Goal: Task Accomplishment & Management: Use online tool/utility

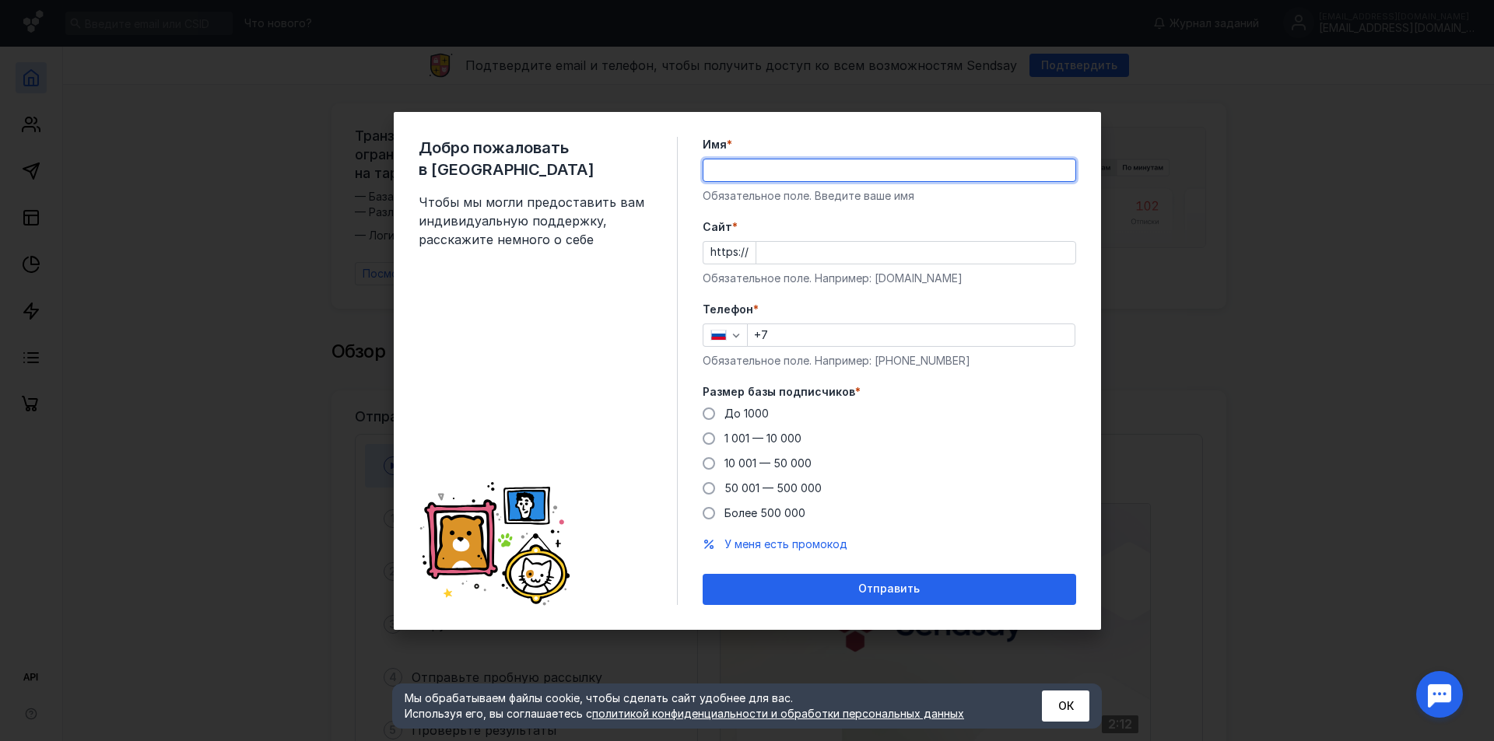
type input "[PERSON_NAME]"
click at [813, 245] on input "Cайт *" at bounding box center [915, 253] width 319 height 22
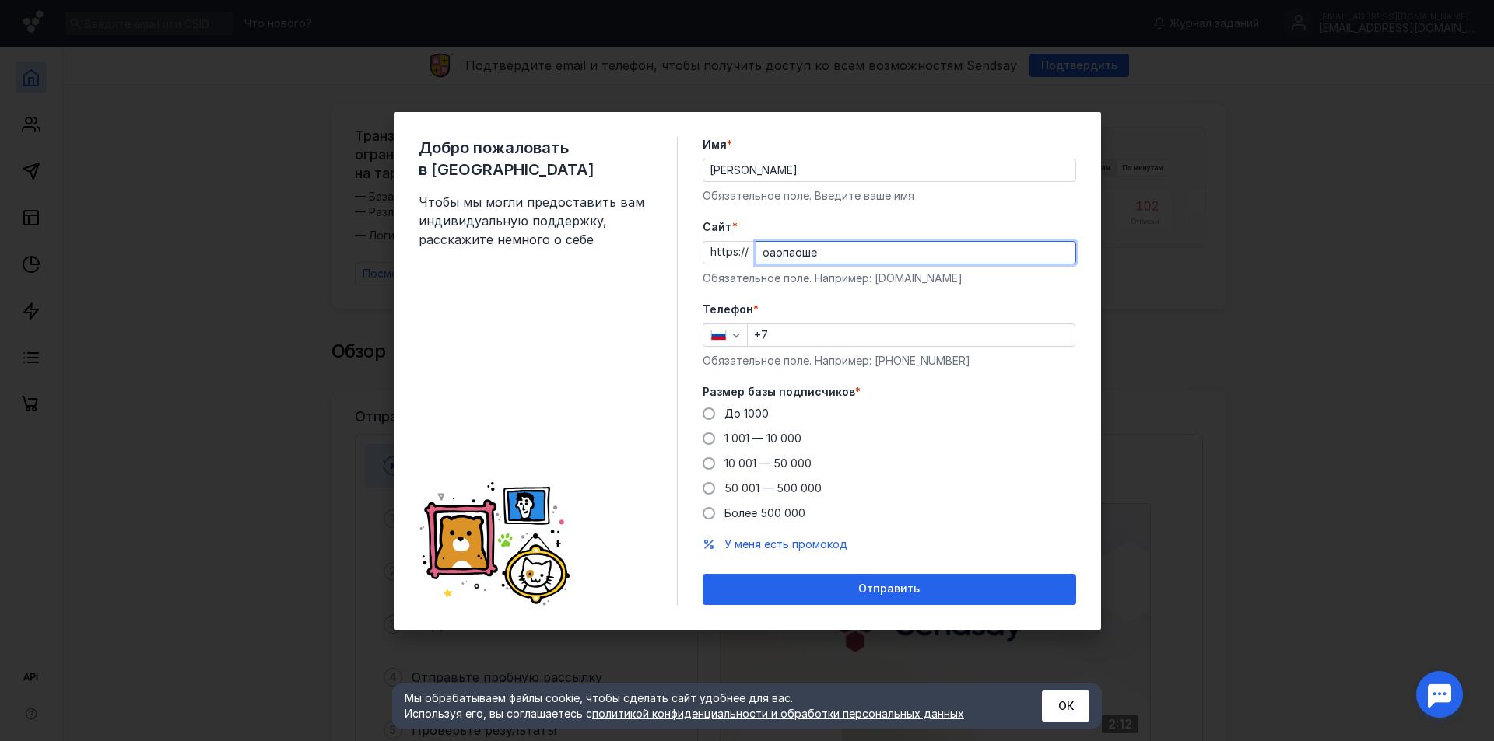
type input "оаопаоше"
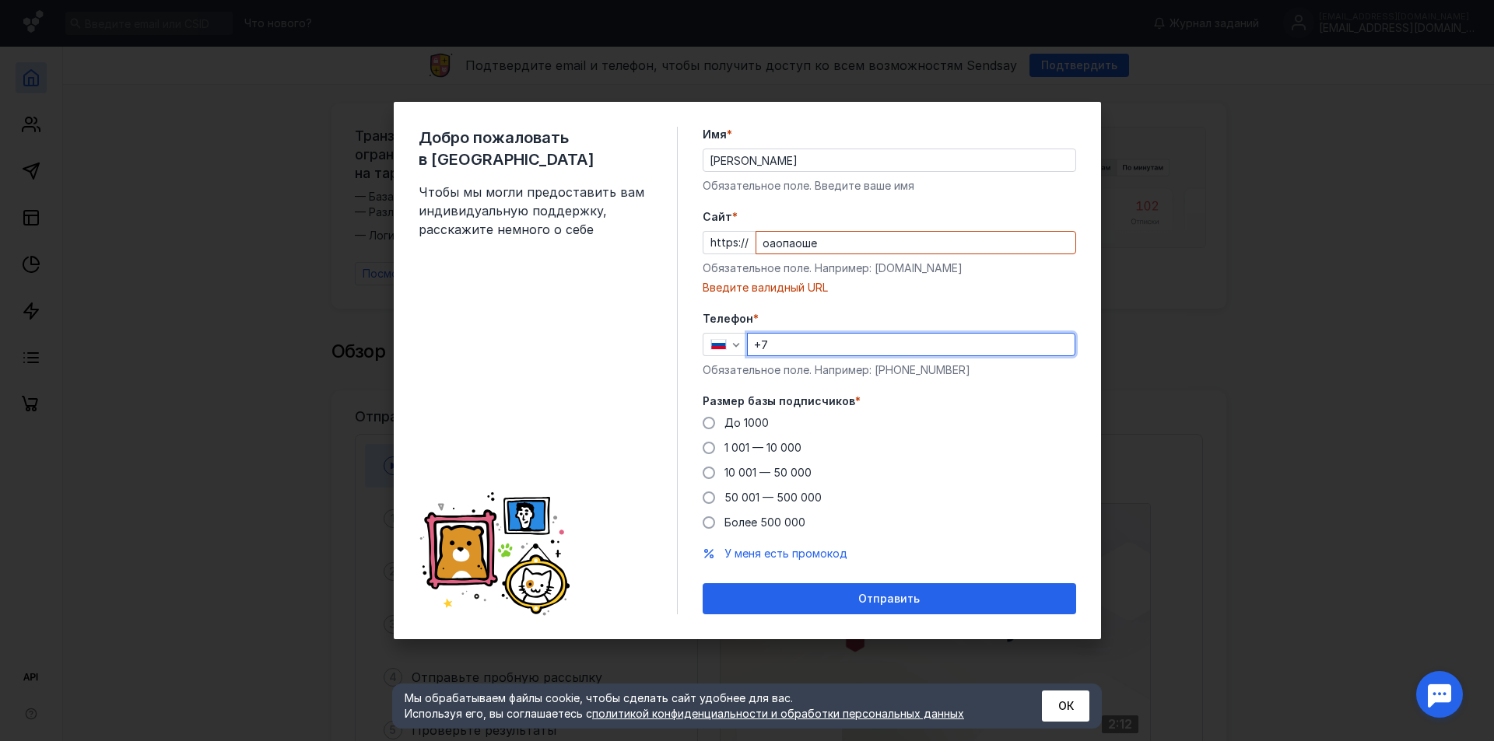
click at [812, 332] on div "Телефон * +7 Обязательное поле. Например: [PHONE_NUMBER]" at bounding box center [888, 344] width 373 height 67
type input "[PHONE_NUMBER]"
click at [818, 245] on input "оаопаоше" at bounding box center [915, 243] width 319 height 22
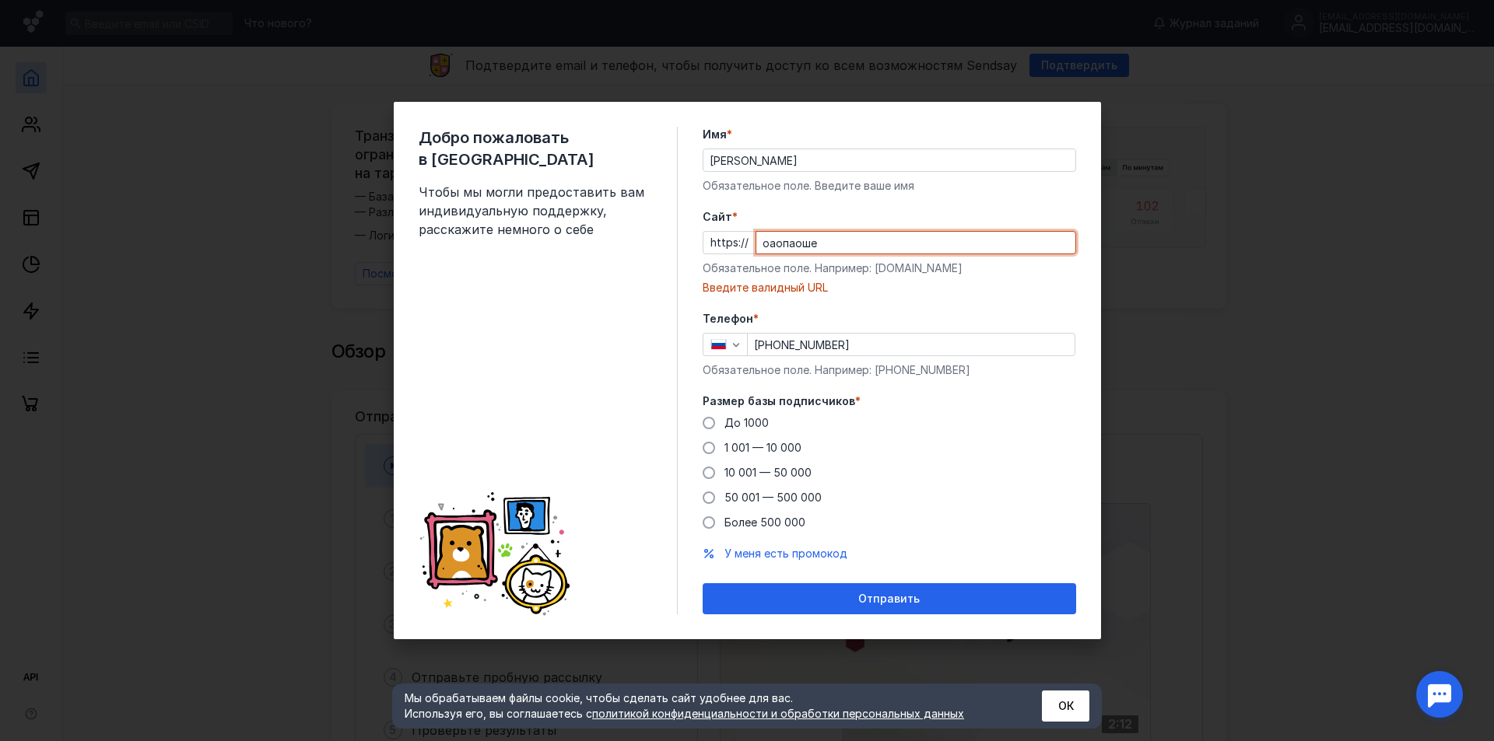
drag, startPoint x: 825, startPoint y: 247, endPoint x: 744, endPoint y: 247, distance: 80.9
click at [744, 247] on div "https:// оаопаоше" at bounding box center [888, 242] width 373 height 23
paste input "[DOMAIN_NAME][URL]"
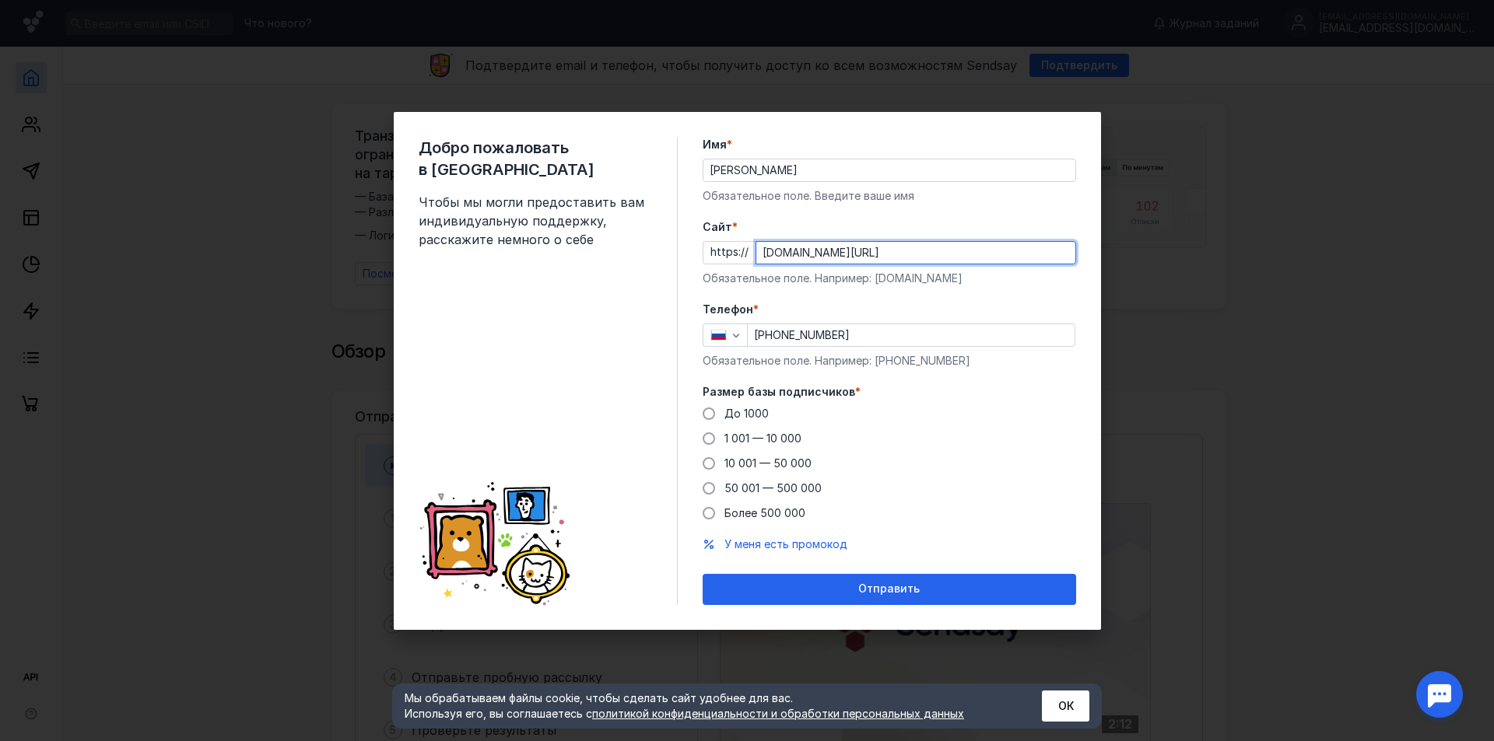
type input "[DOMAIN_NAME][URL]"
click at [910, 387] on label "Размер базы подписчиков *" at bounding box center [888, 392] width 373 height 16
click at [727, 415] on span "До 1000" at bounding box center [746, 413] width 44 height 13
click at [0, 0] on input "До 1000" at bounding box center [0, 0] width 0 height 0
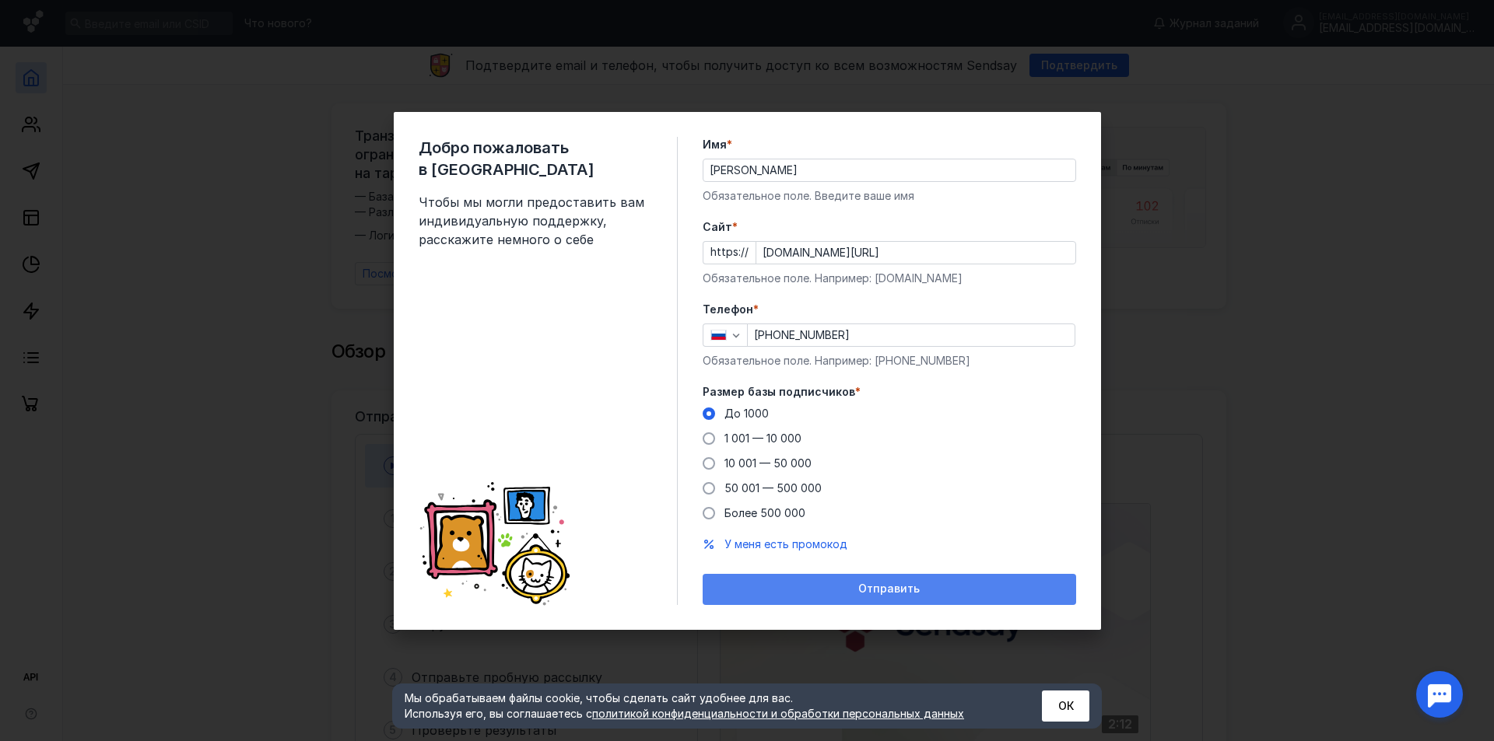
click at [865, 581] on div "Отправить" at bounding box center [888, 589] width 373 height 31
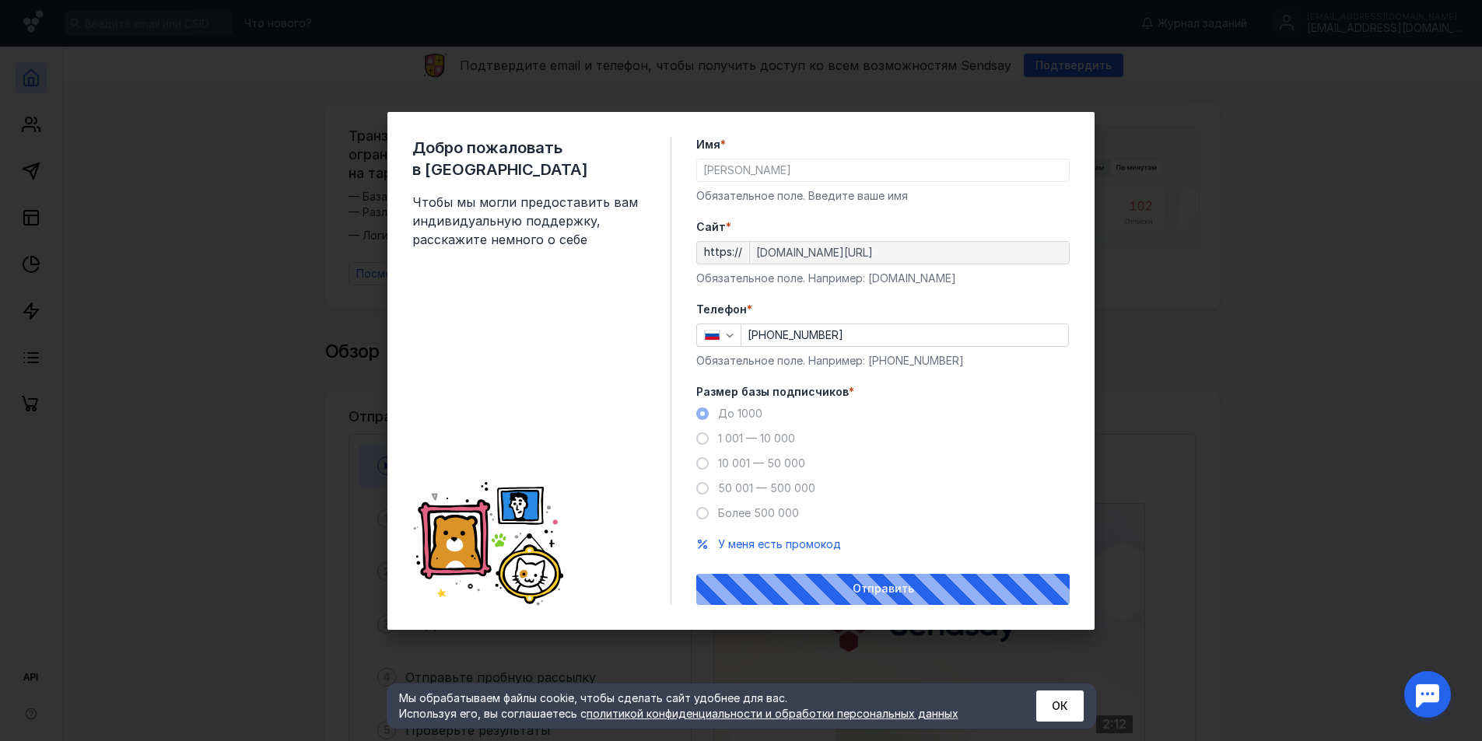
click at [1080, 706] on button "ОК" at bounding box center [1059, 706] width 47 height 31
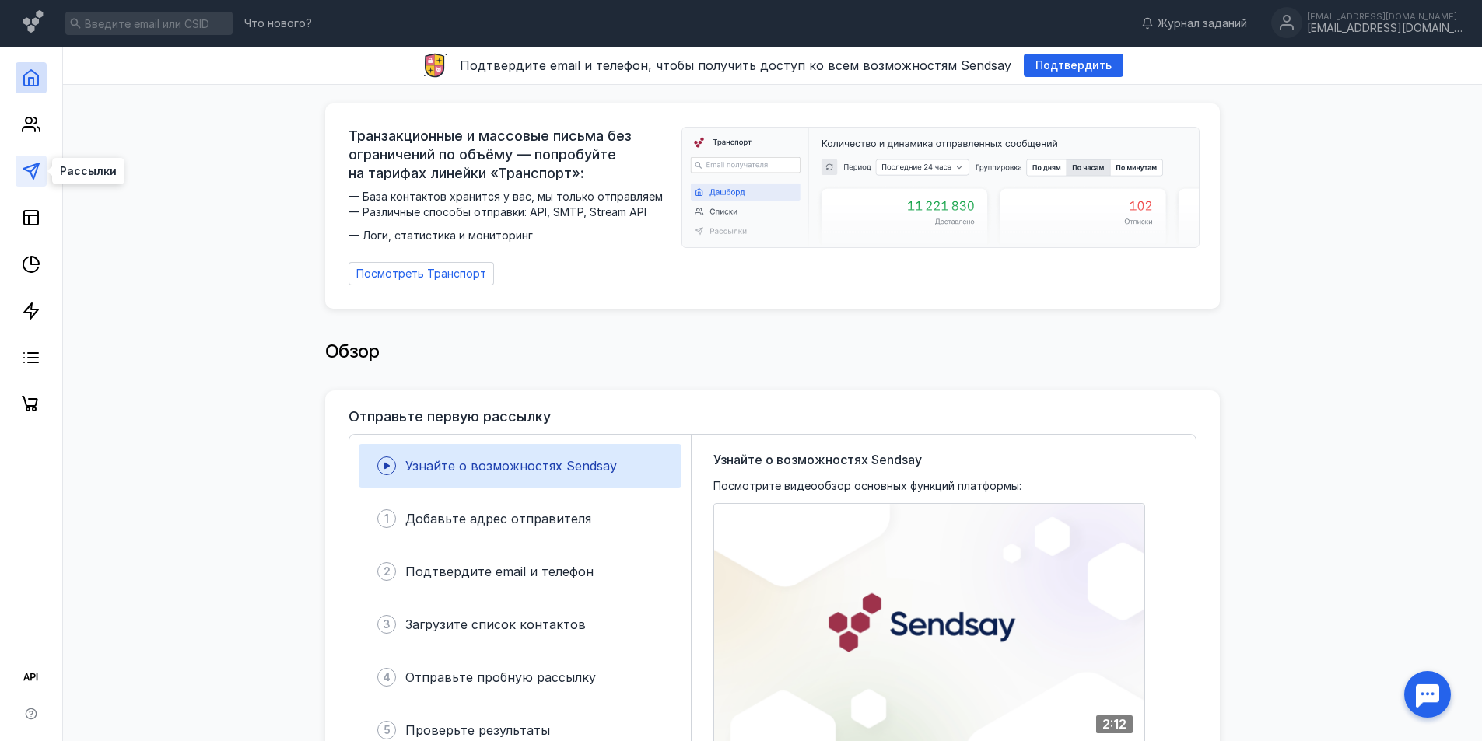
click at [25, 172] on icon at bounding box center [31, 171] width 19 height 19
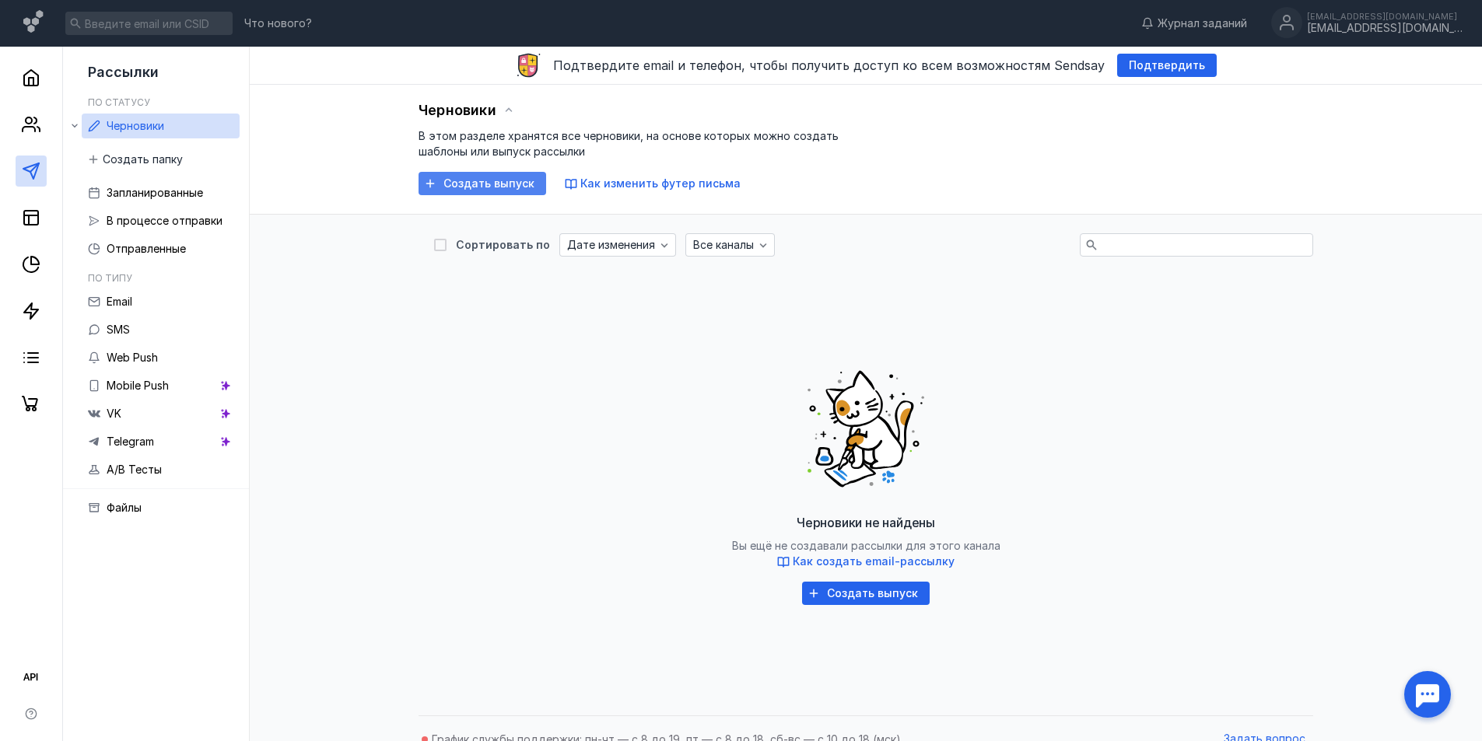
click at [504, 180] on span "Создать выпуск" at bounding box center [488, 183] width 91 height 13
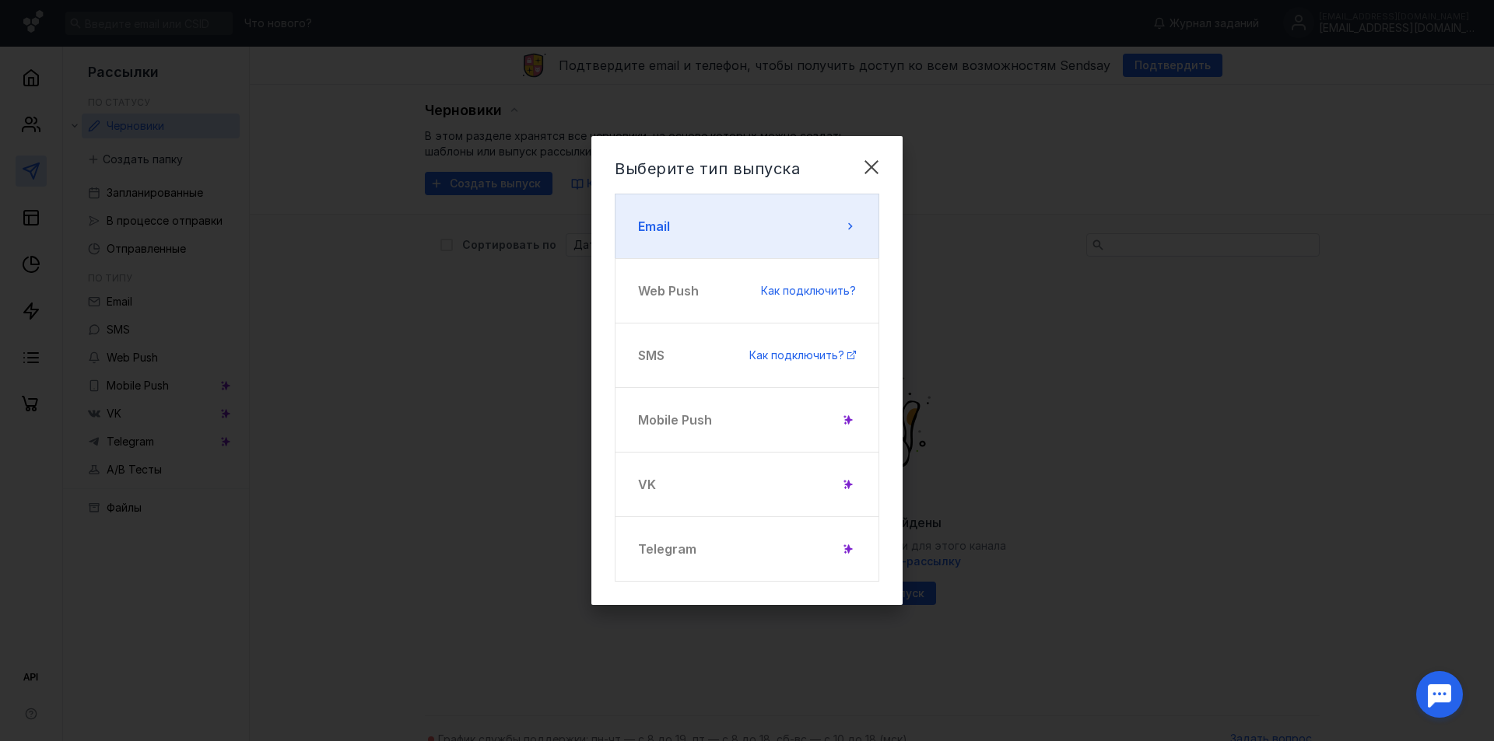
click at [808, 222] on button "Email" at bounding box center [747, 226] width 265 height 65
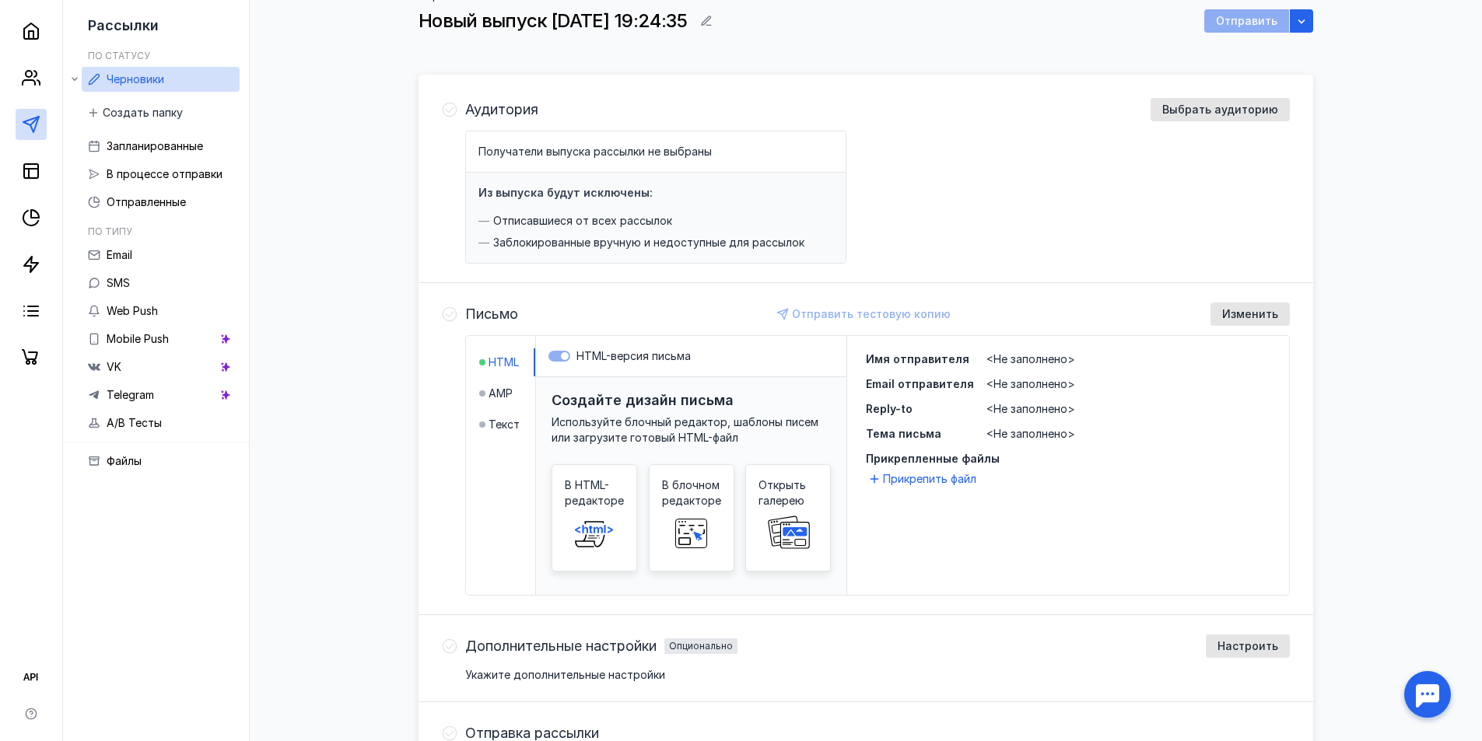
scroll to position [156, 0]
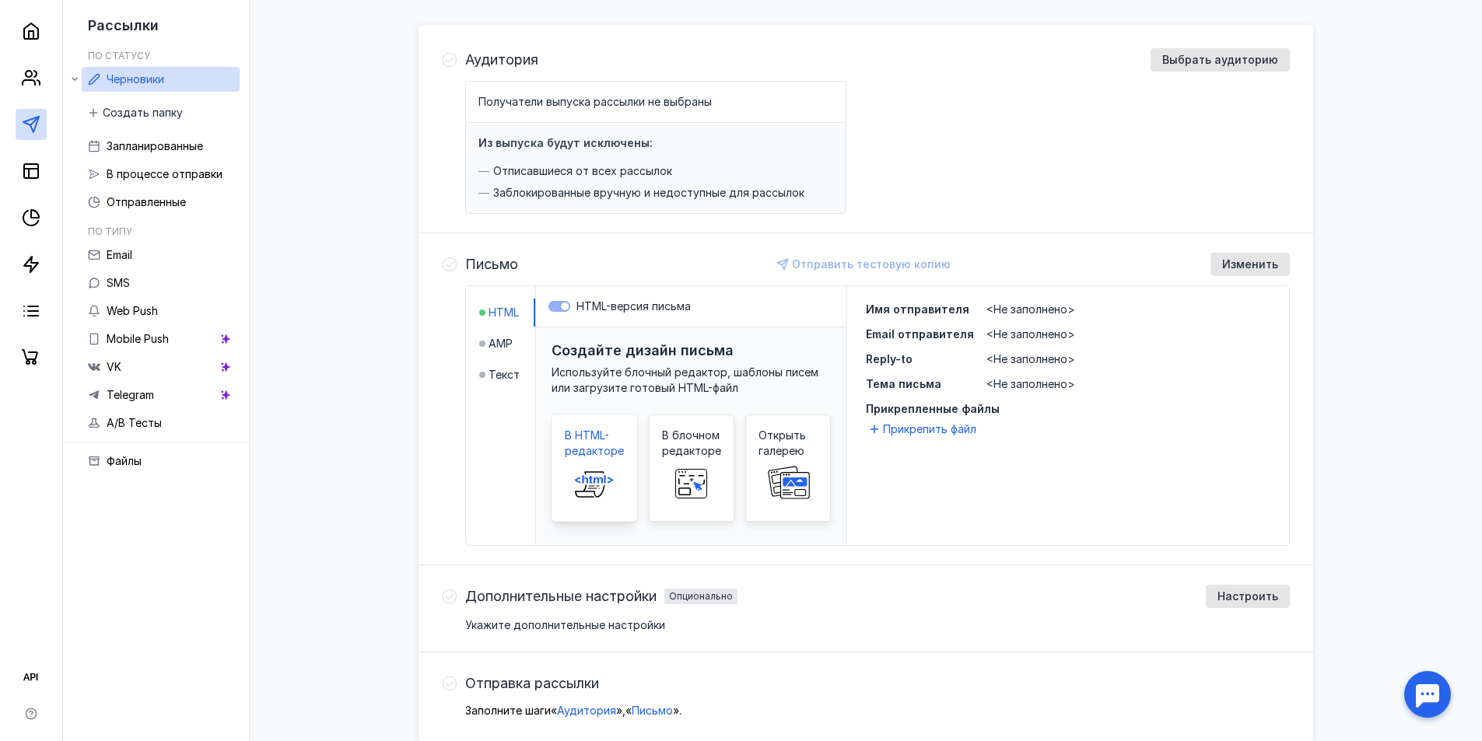
click at [604, 464] on span at bounding box center [594, 484] width 50 height 50
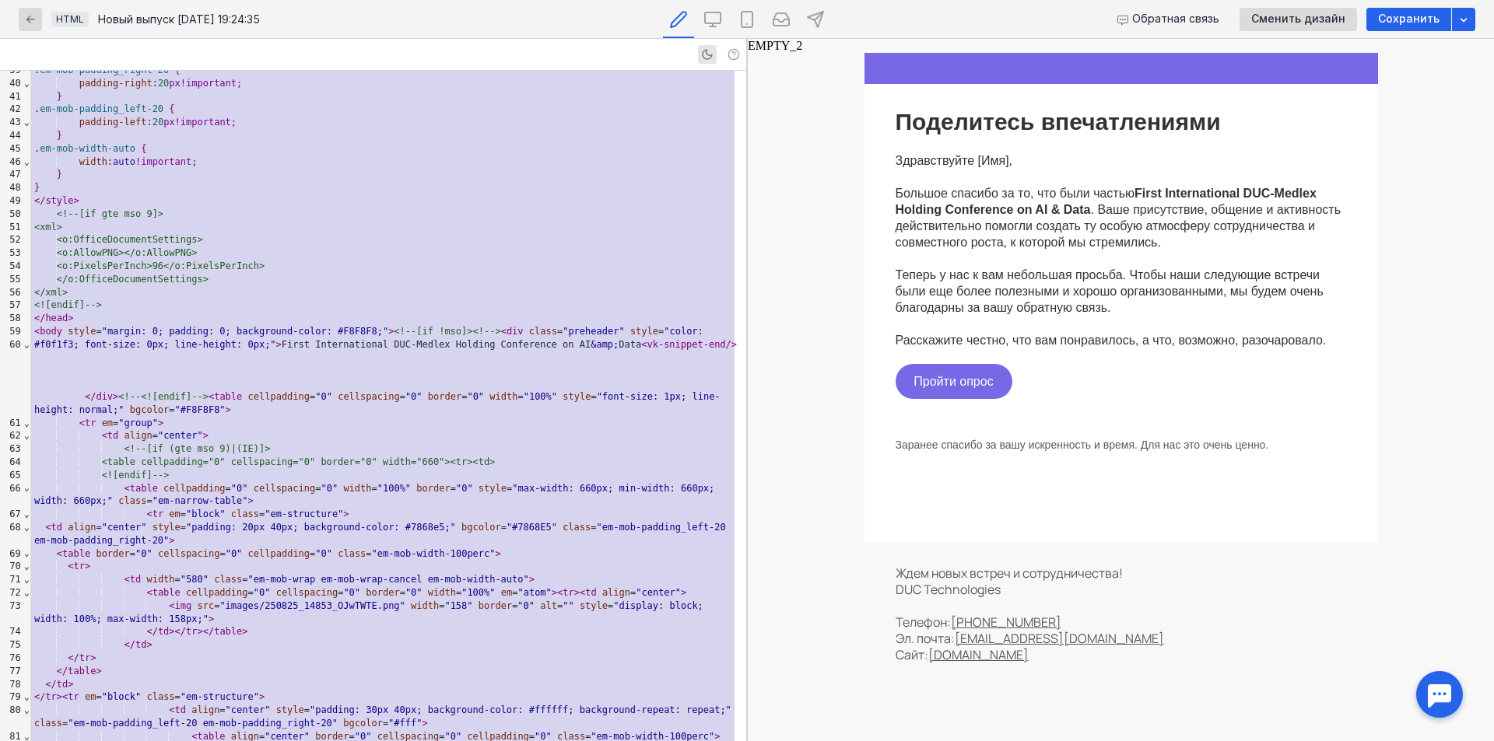
scroll to position [545, 0]
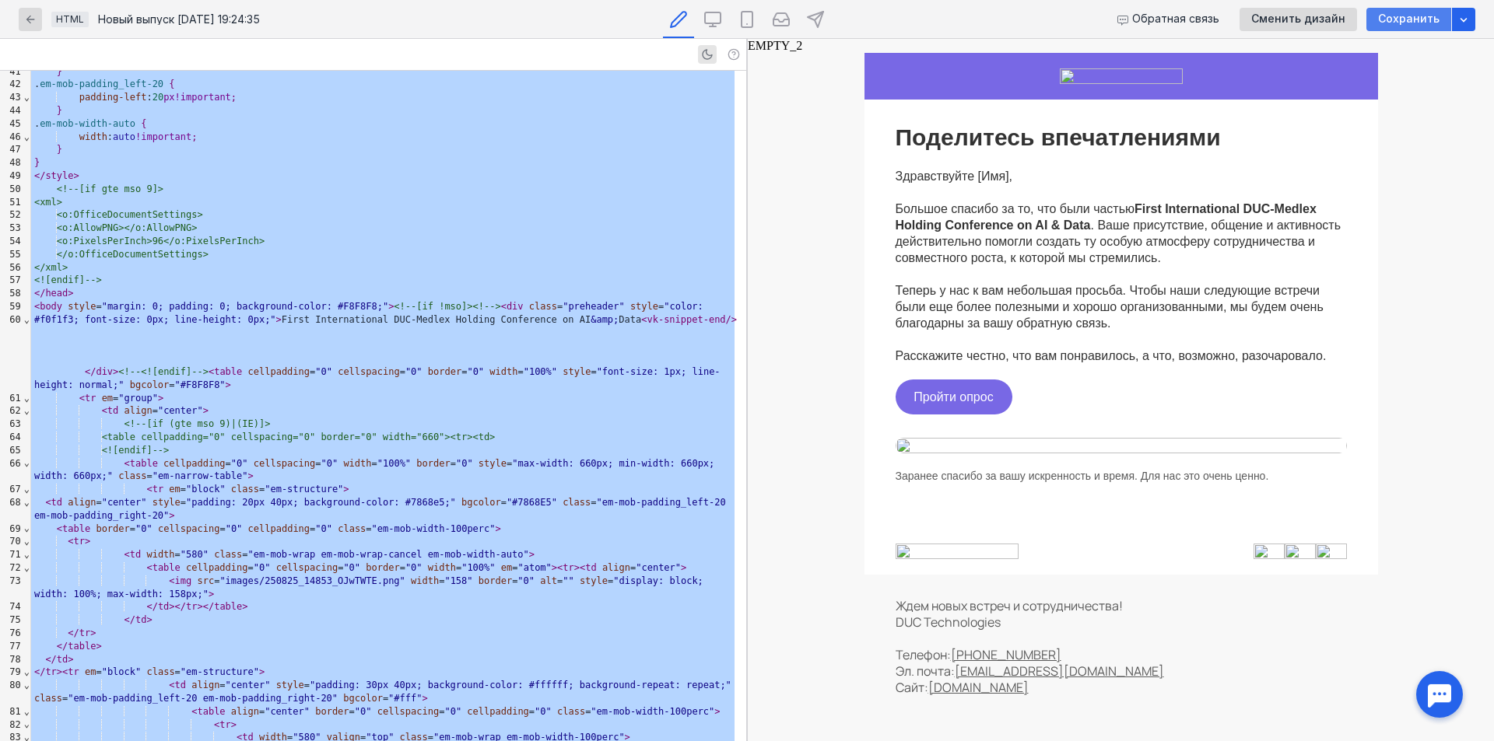
click at [1395, 20] on span "Сохранить" at bounding box center [1408, 18] width 61 height 13
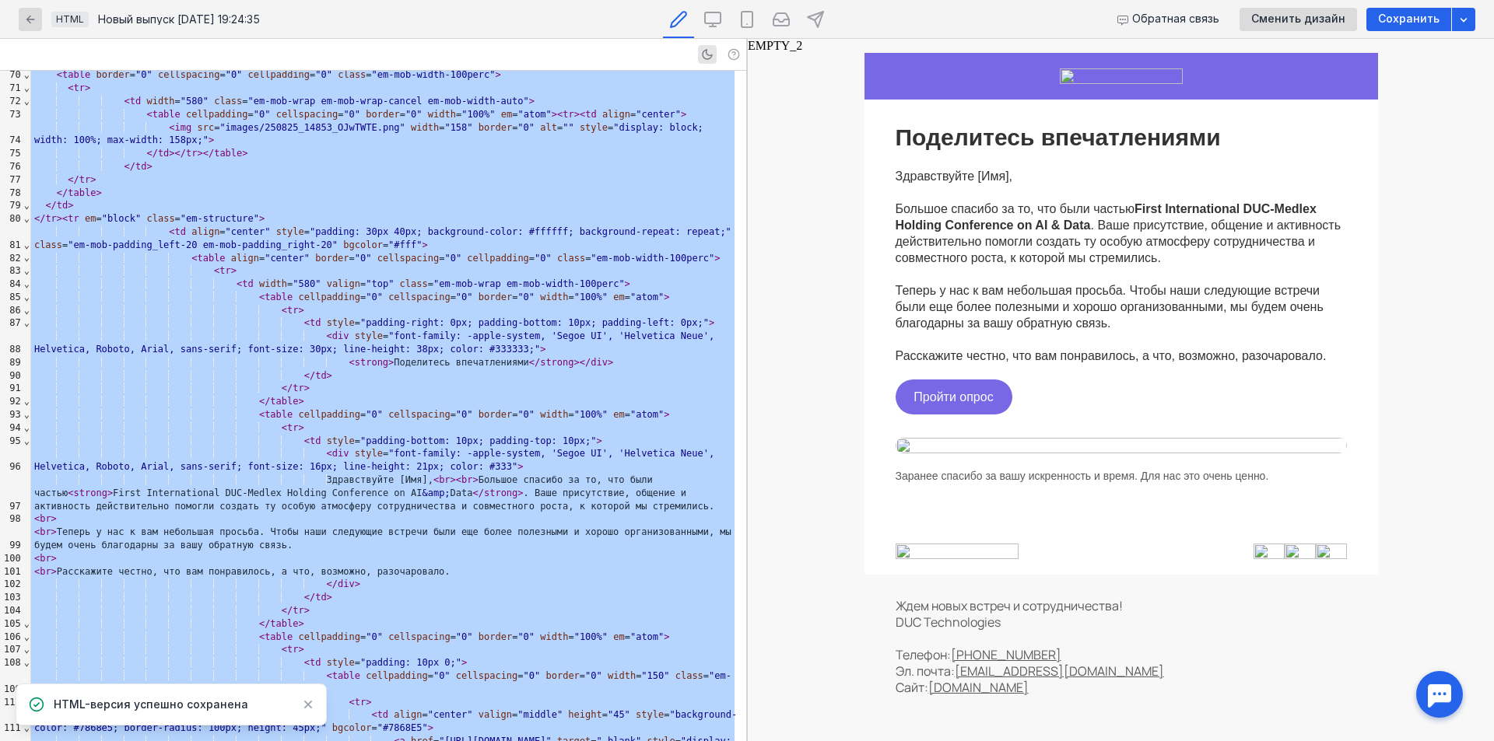
click at [922, 450] on img at bounding box center [1120, 446] width 451 height 16
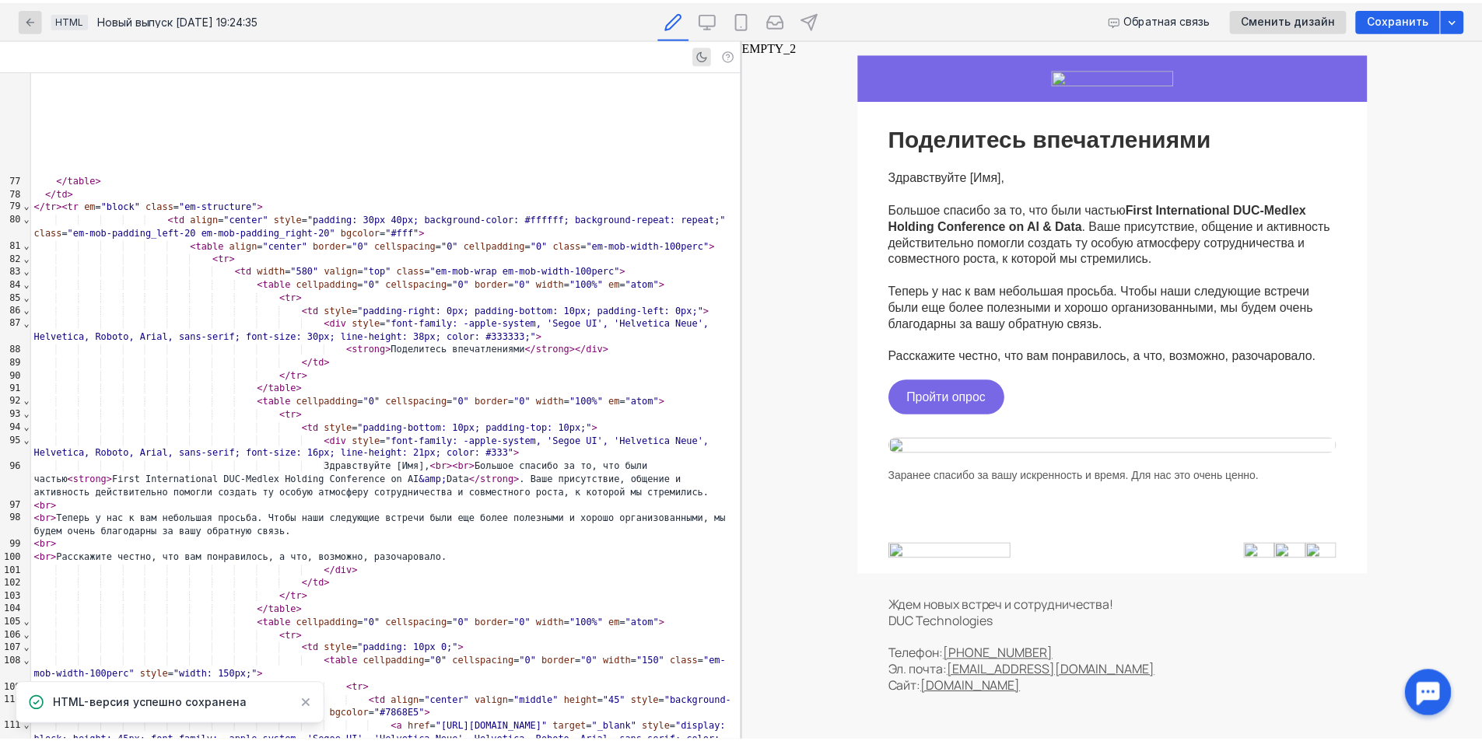
scroll to position [1504, 0]
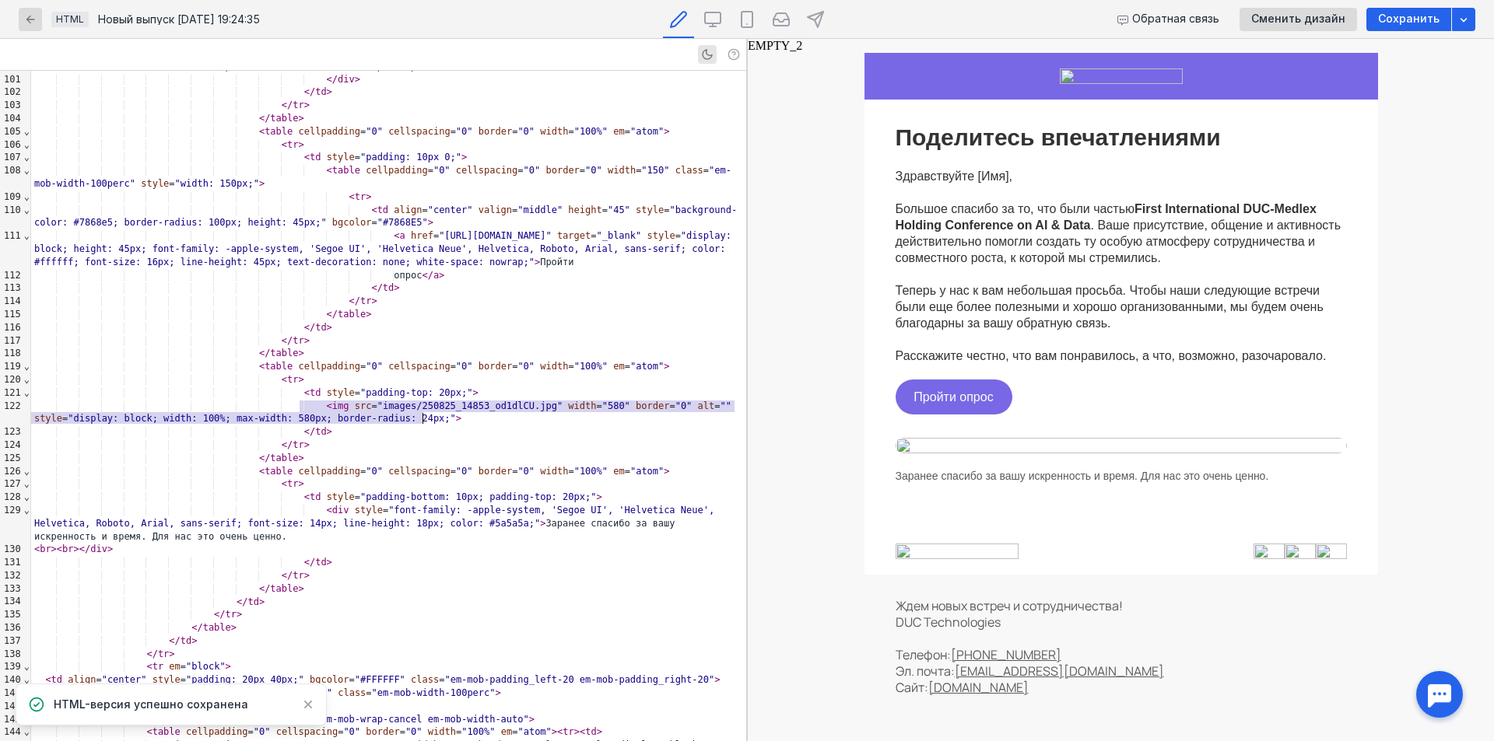
click at [907, 446] on img at bounding box center [1120, 446] width 451 height 16
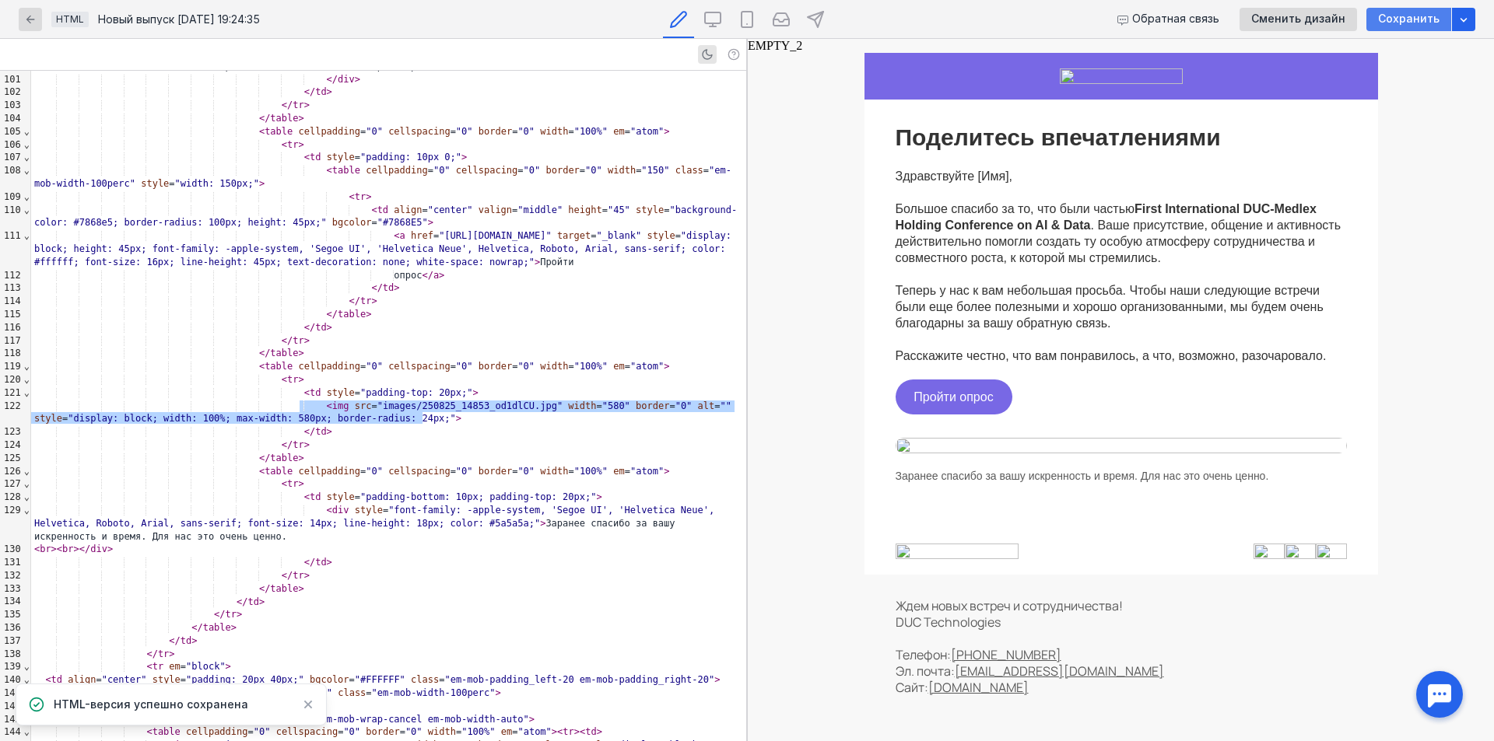
click at [1392, 20] on span "Сохранить" at bounding box center [1408, 18] width 61 height 13
click at [30, 16] on icon "button" at bounding box center [30, 19] width 12 height 12
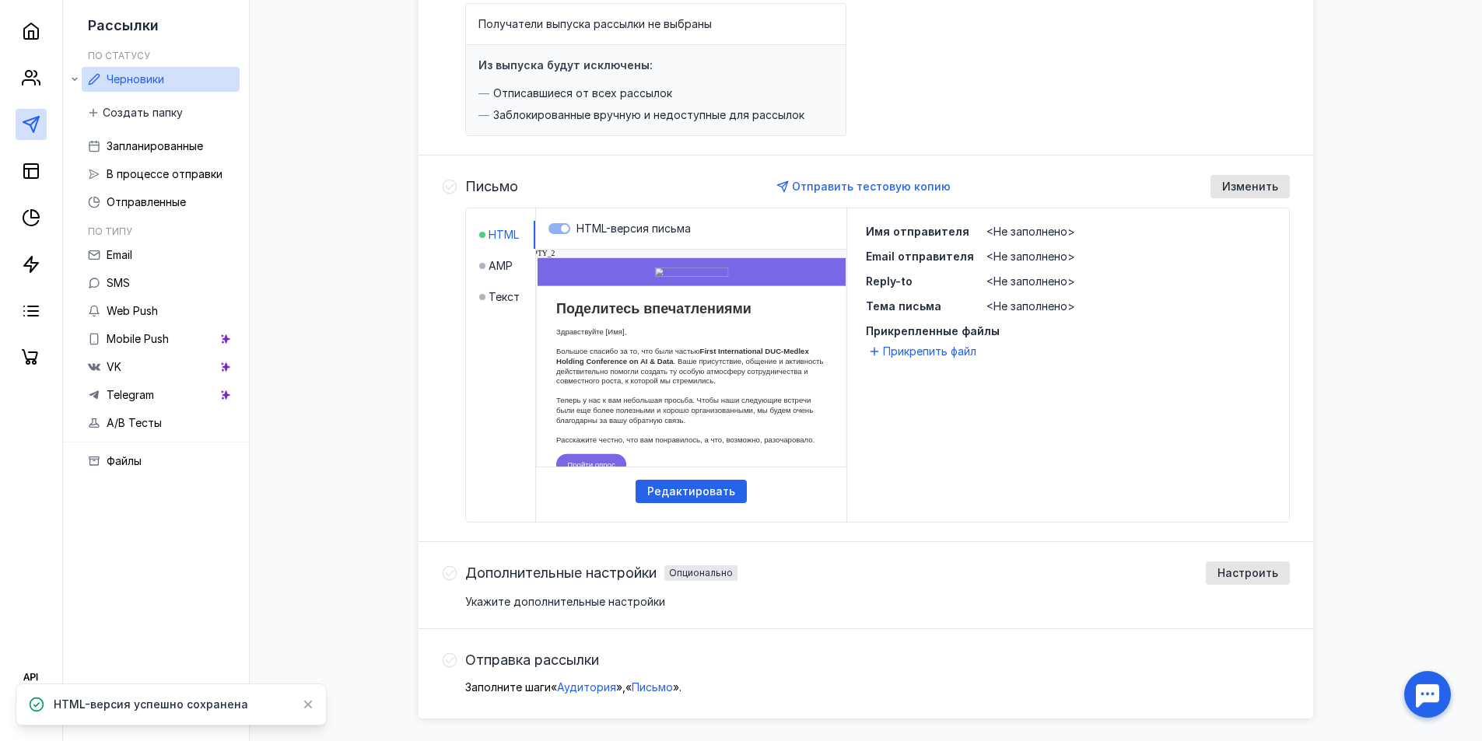
click at [1034, 233] on span "<Не заполнено>" at bounding box center [1030, 231] width 89 height 13
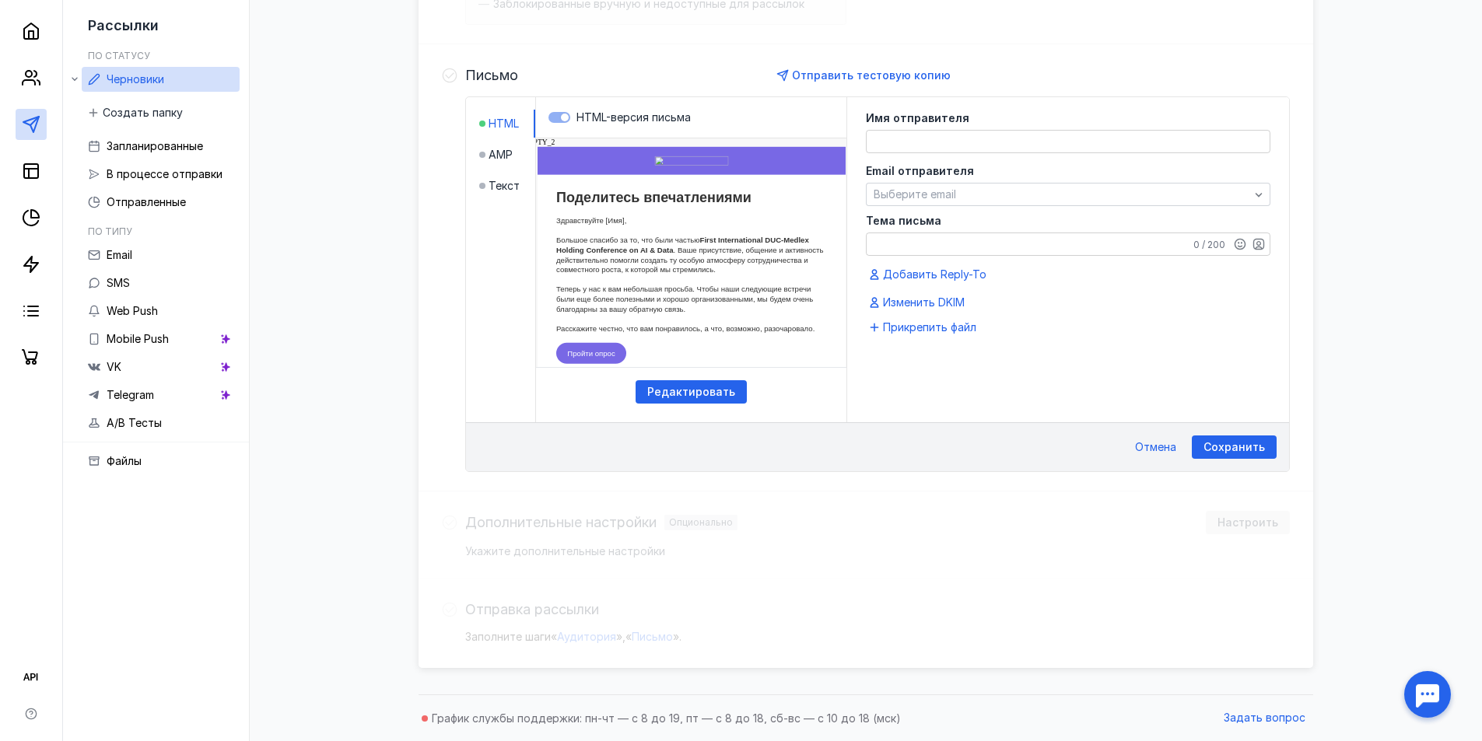
click html "EMPTY_2 Поделитесь впечатлениями First International DUC-Medlex Holding Confere…"
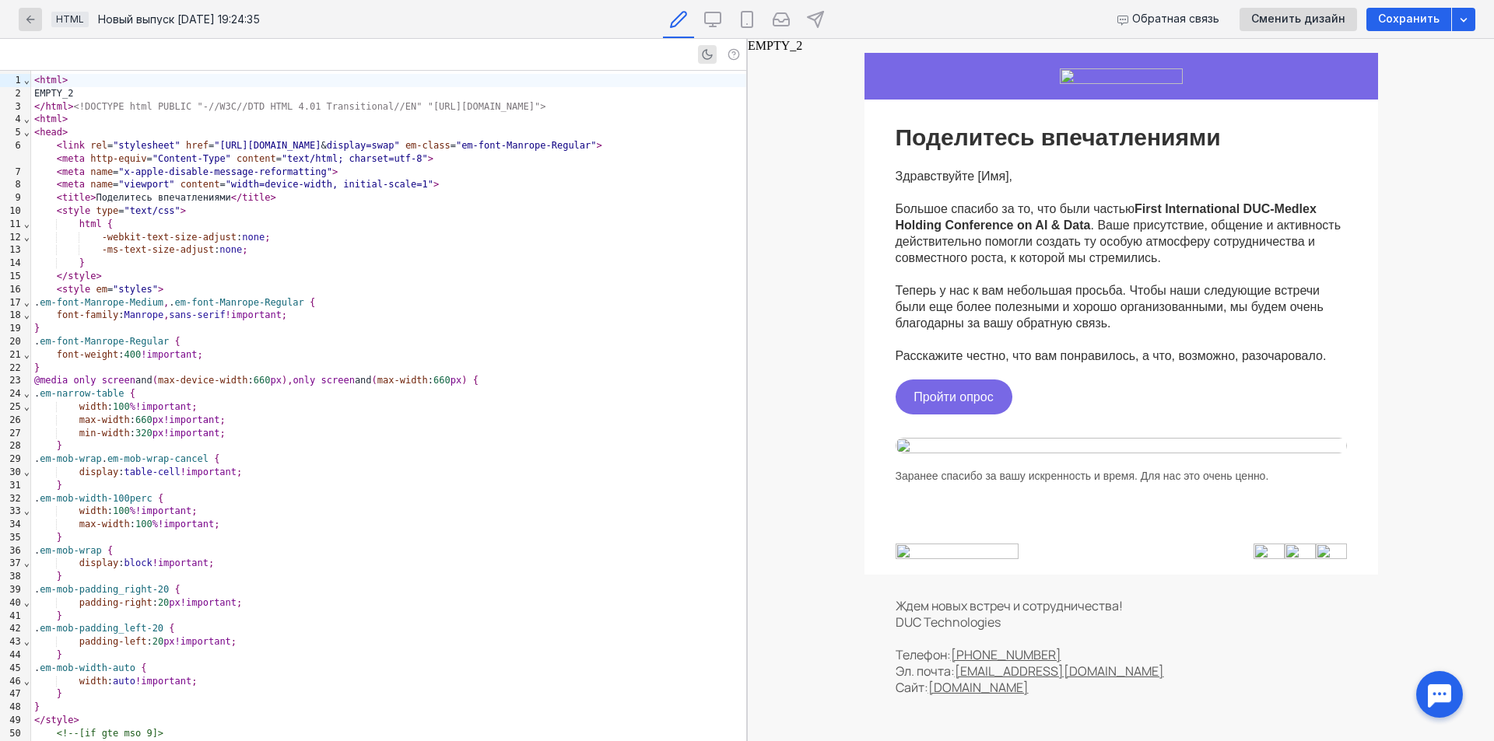
click at [907, 447] on img at bounding box center [1120, 446] width 451 height 16
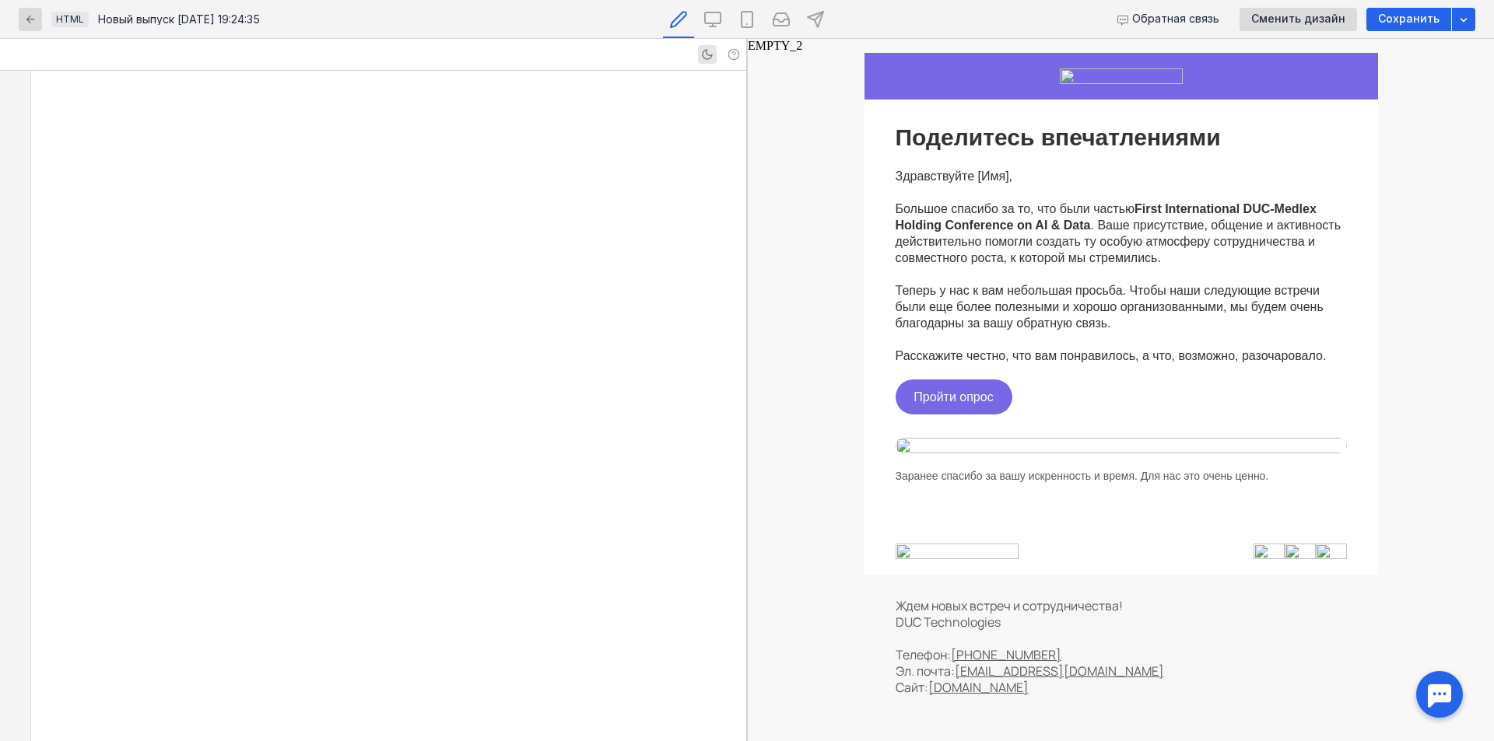
scroll to position [1504, 0]
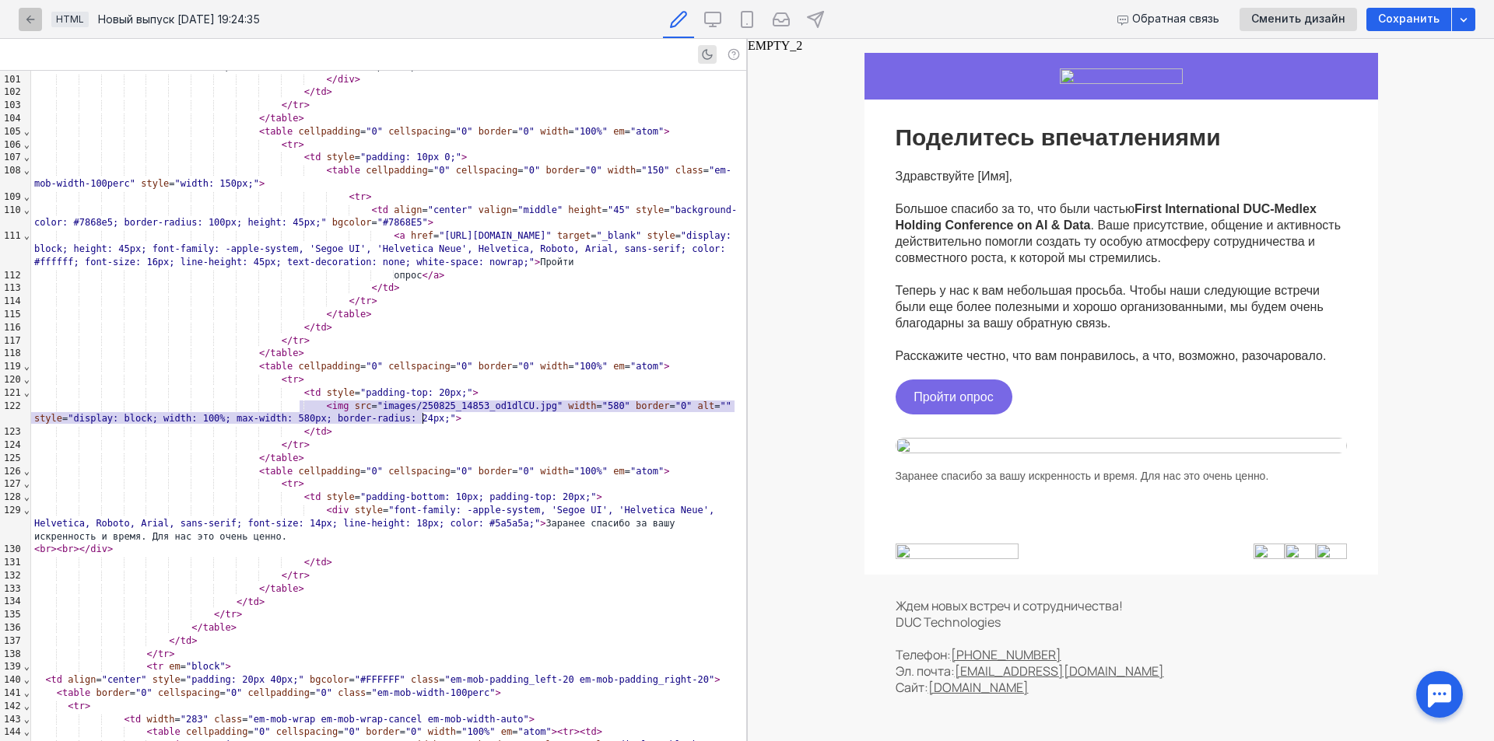
click at [19, 22] on div "HTML Новый выпуск [DATE] 19:24:35 Обратная связь Сменить дизайн Сохранить" at bounding box center [747, 19] width 1494 height 39
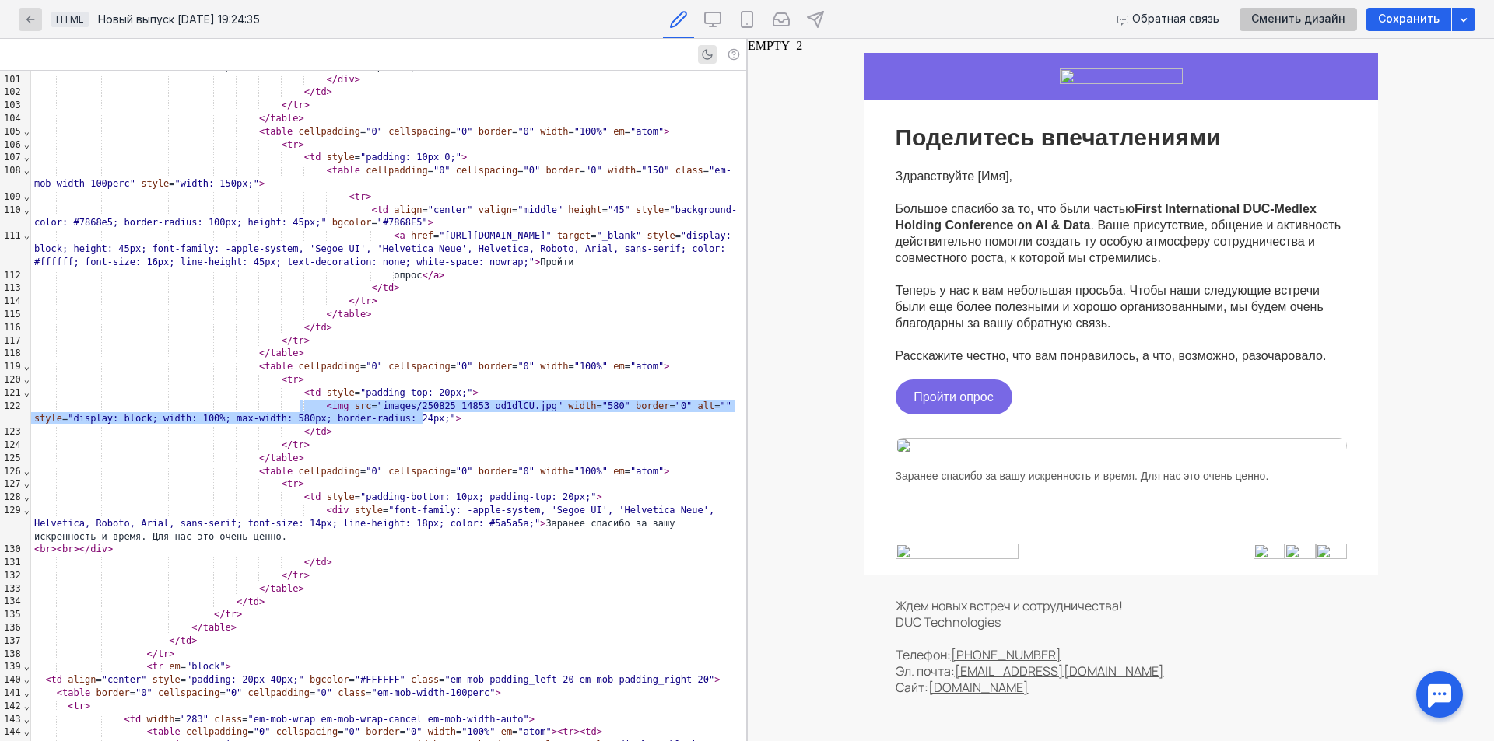
click at [1304, 17] on span "Сменить дизайн" at bounding box center [1298, 18] width 94 height 13
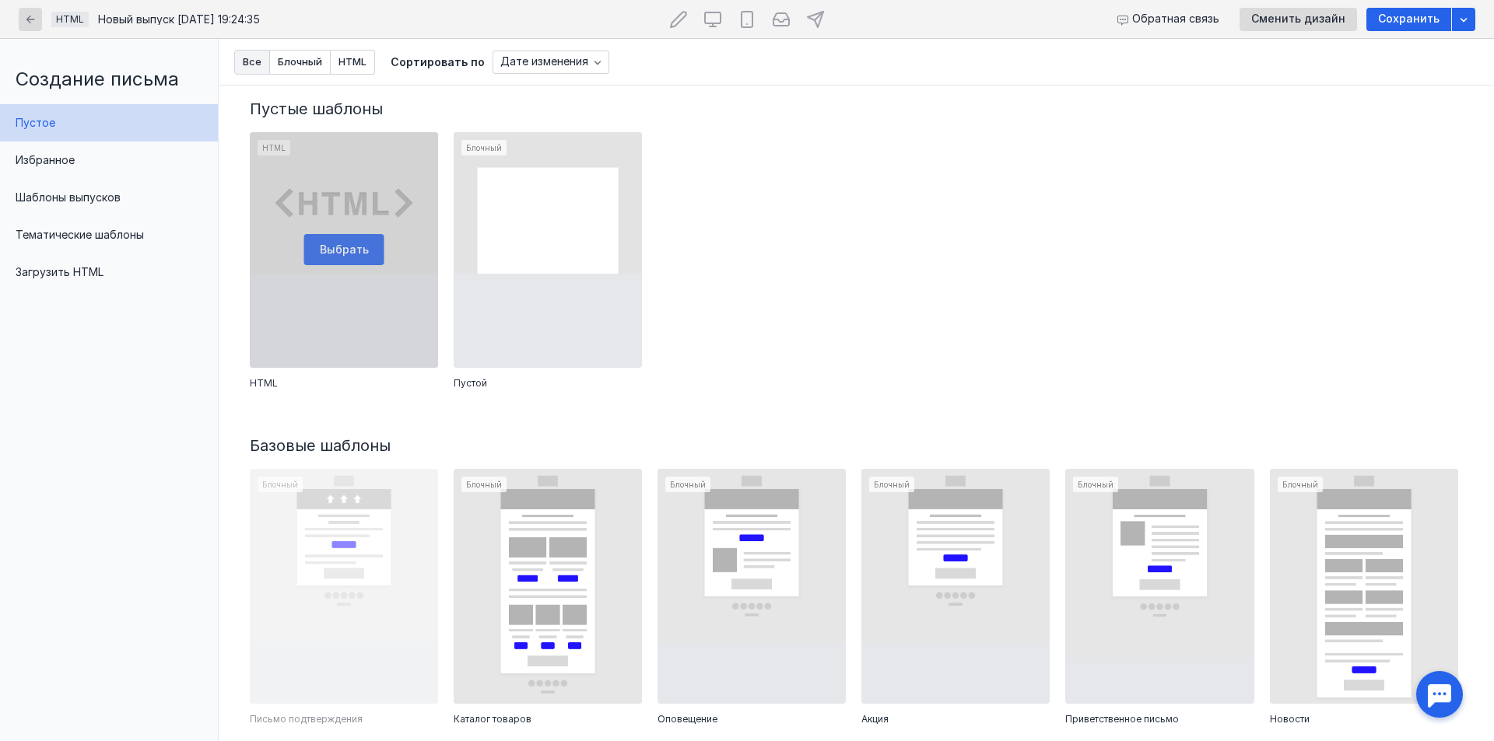
click at [342, 245] on div at bounding box center [344, 250] width 188 height 236
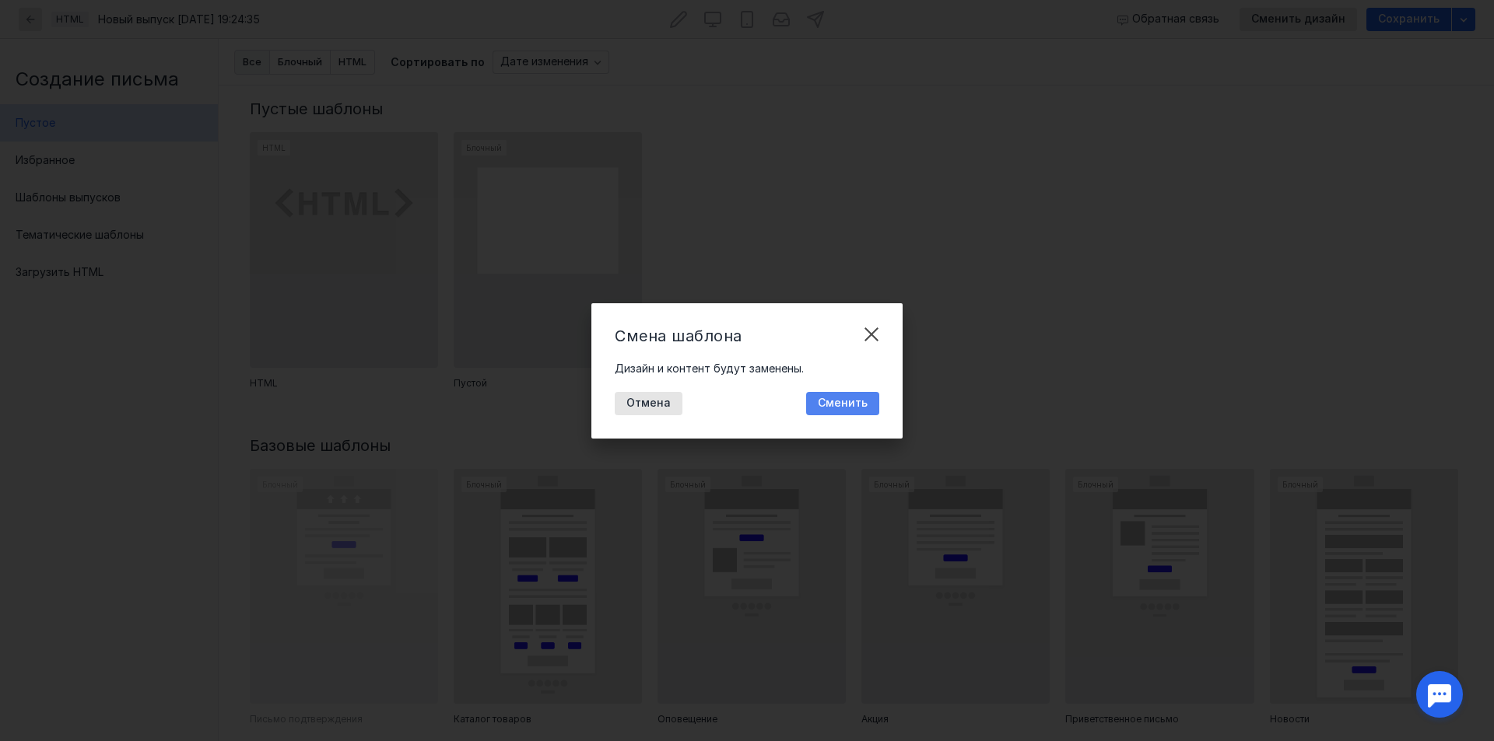
click at [865, 407] on span "Сменить" at bounding box center [843, 403] width 50 height 13
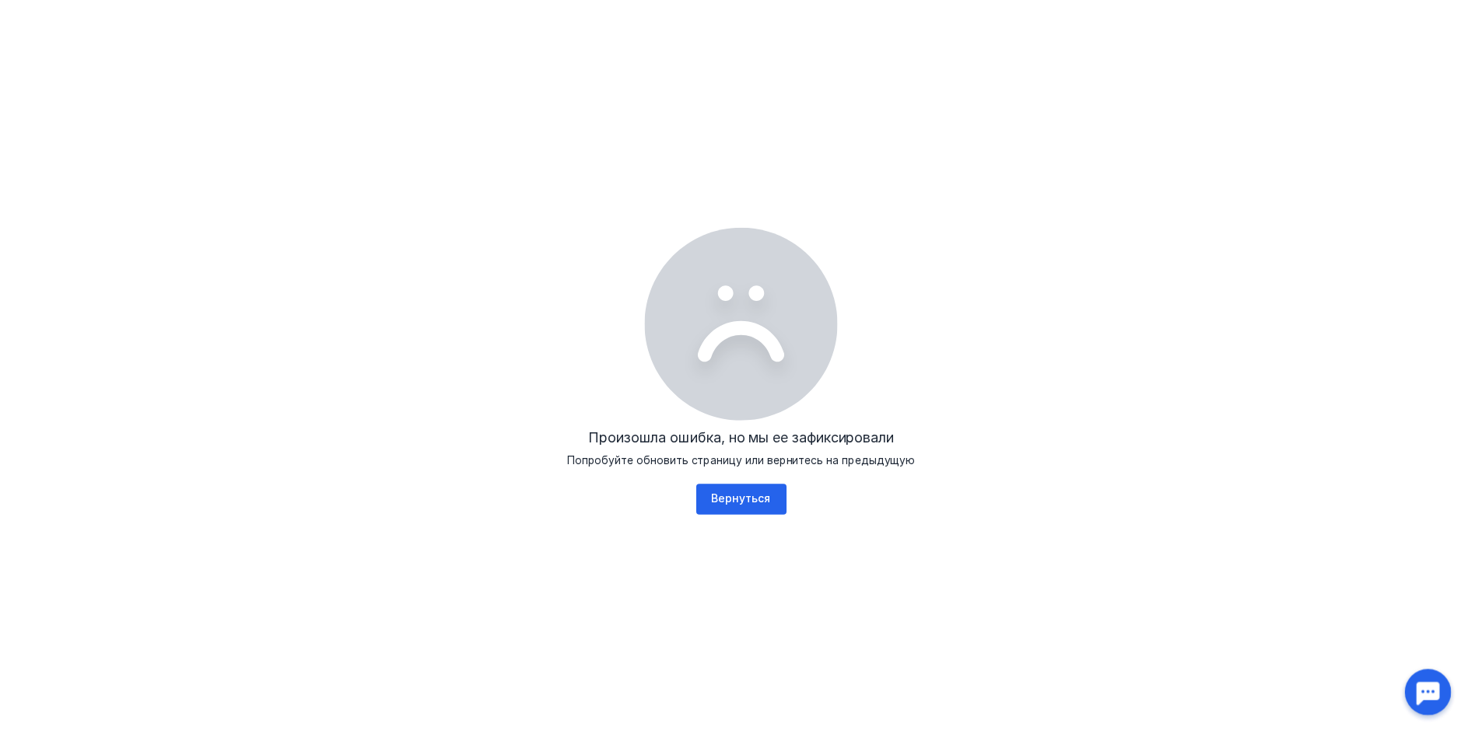
scroll to position [0, 0]
click at [778, 499] on div "Вернуться" at bounding box center [740, 499] width 75 height 13
